Goal: Navigation & Orientation: Find specific page/section

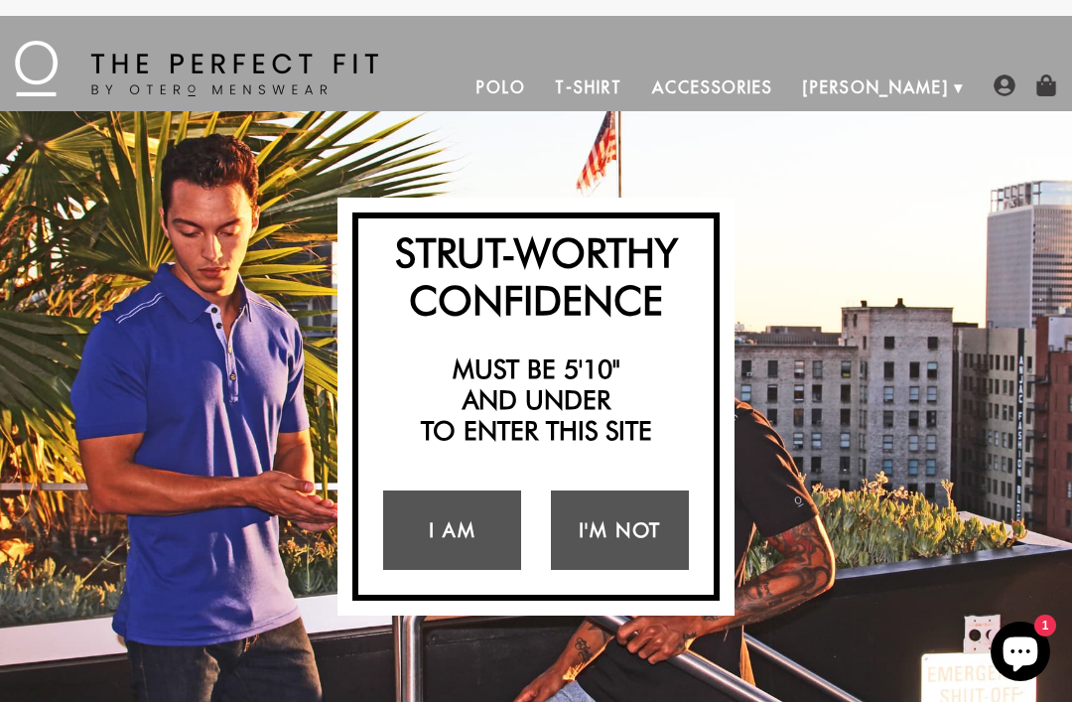
click at [788, 82] on link "Accessories" at bounding box center [712, 88] width 151 height 48
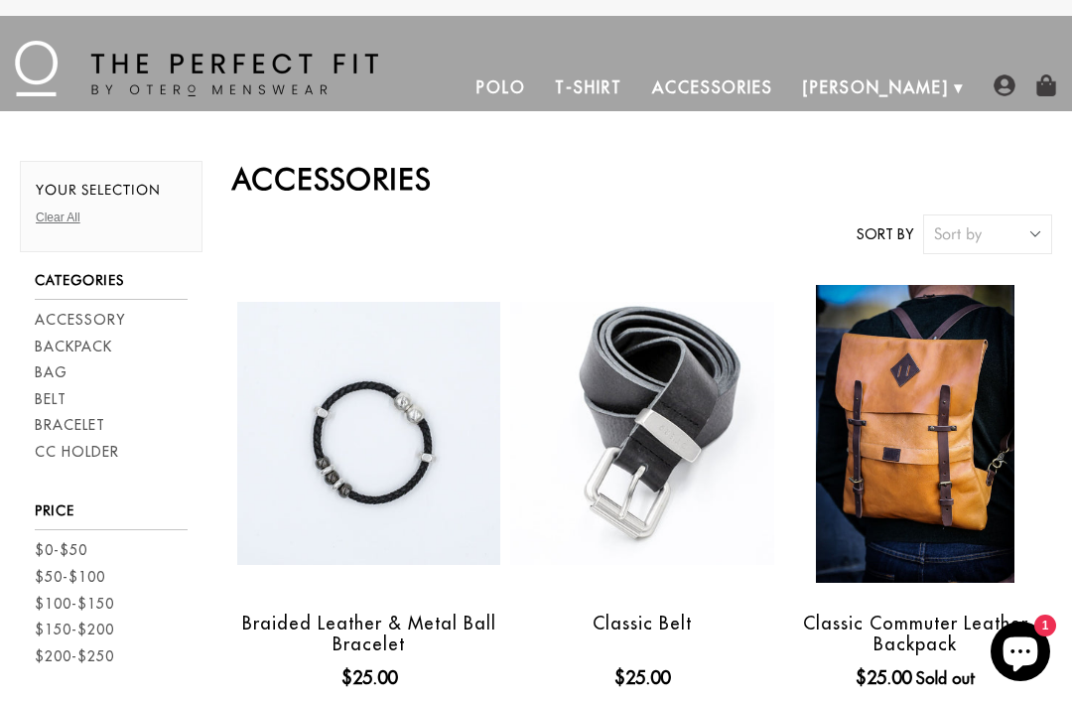
click at [161, 71] on img at bounding box center [196, 69] width 363 height 56
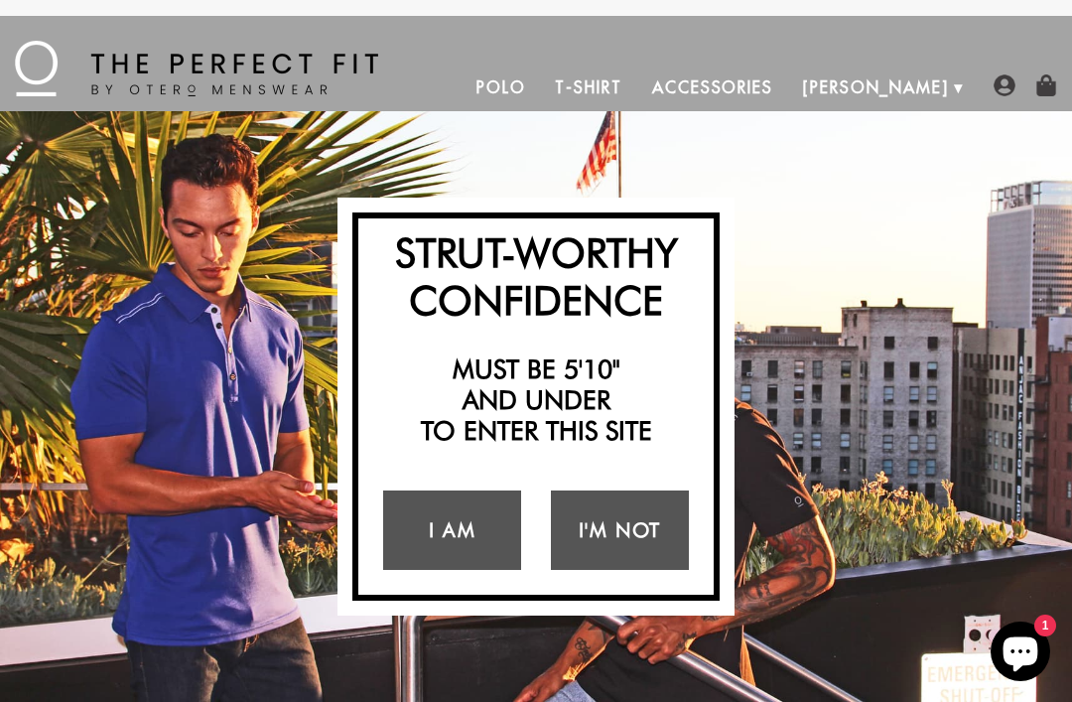
click at [541, 84] on link "Polo" at bounding box center [501, 88] width 79 height 48
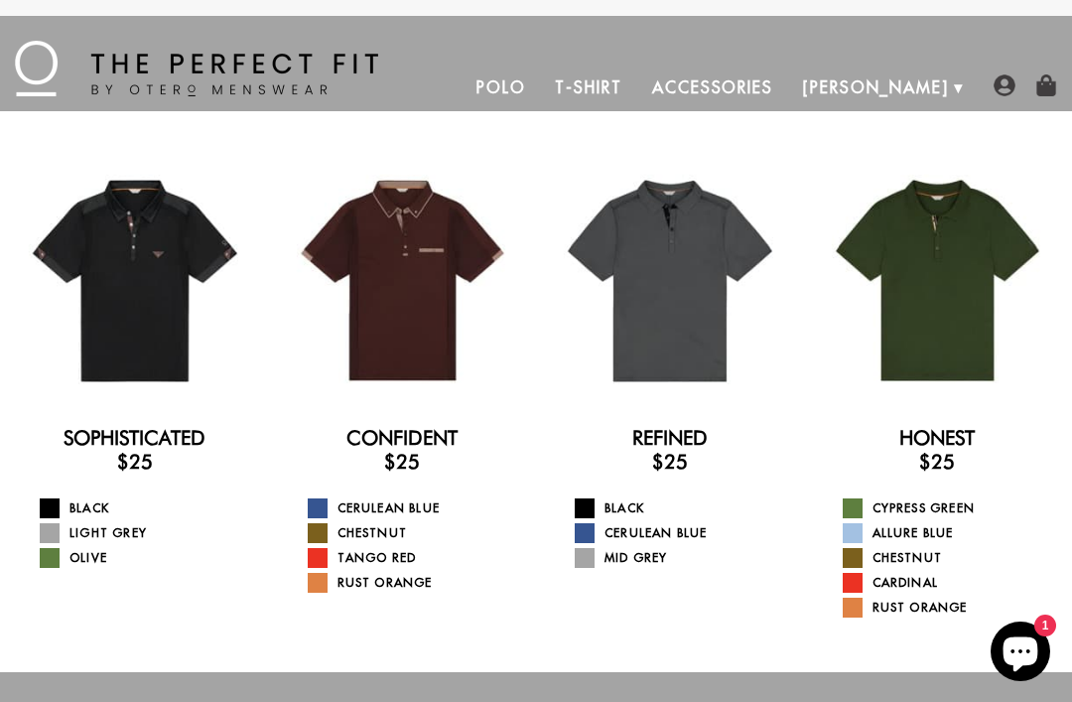
click at [636, 81] on link "T-Shirt" at bounding box center [588, 88] width 96 height 48
